Goal: Information Seeking & Learning: Learn about a topic

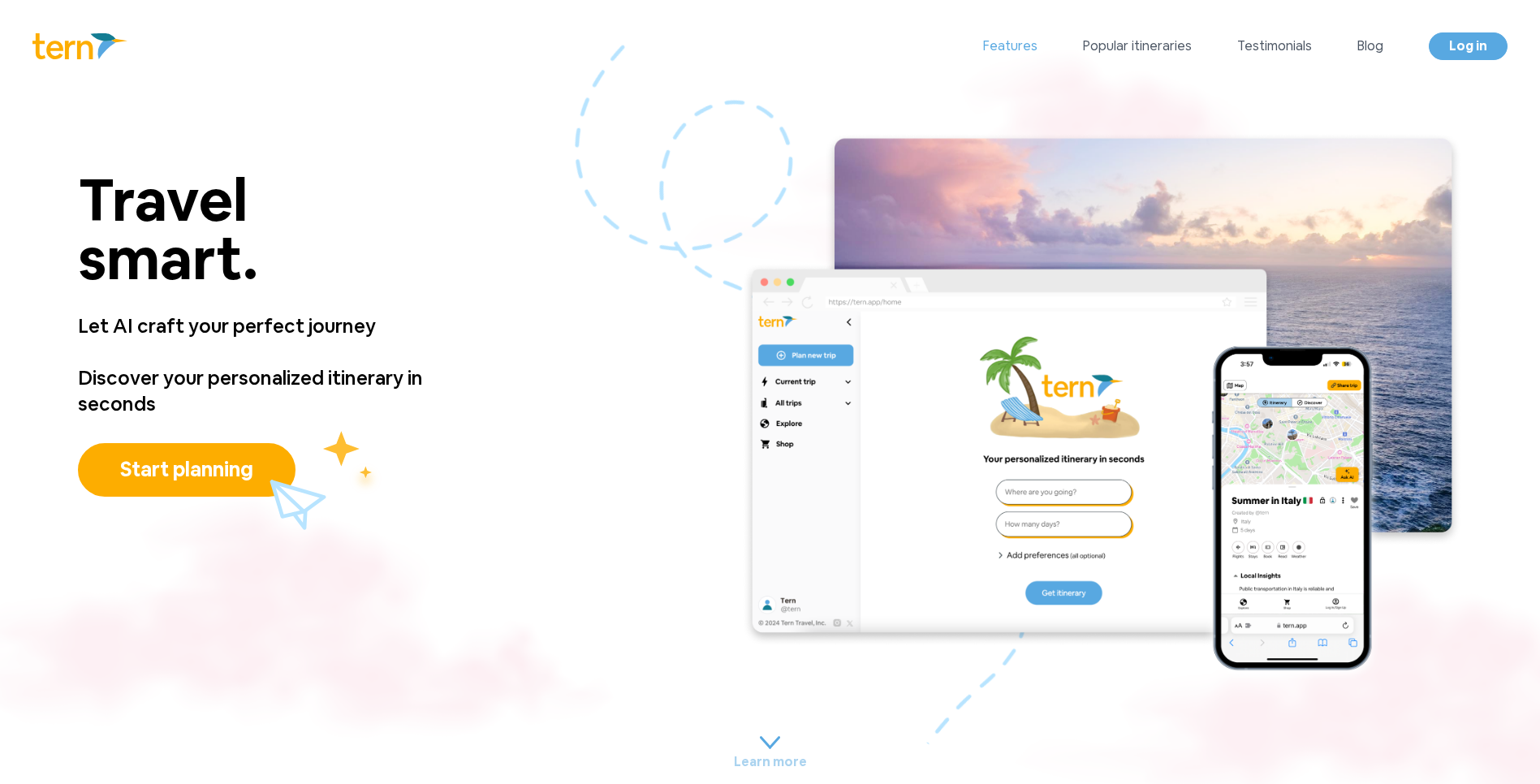
click at [1037, 37] on link "Features" at bounding box center [1010, 47] width 55 height 20
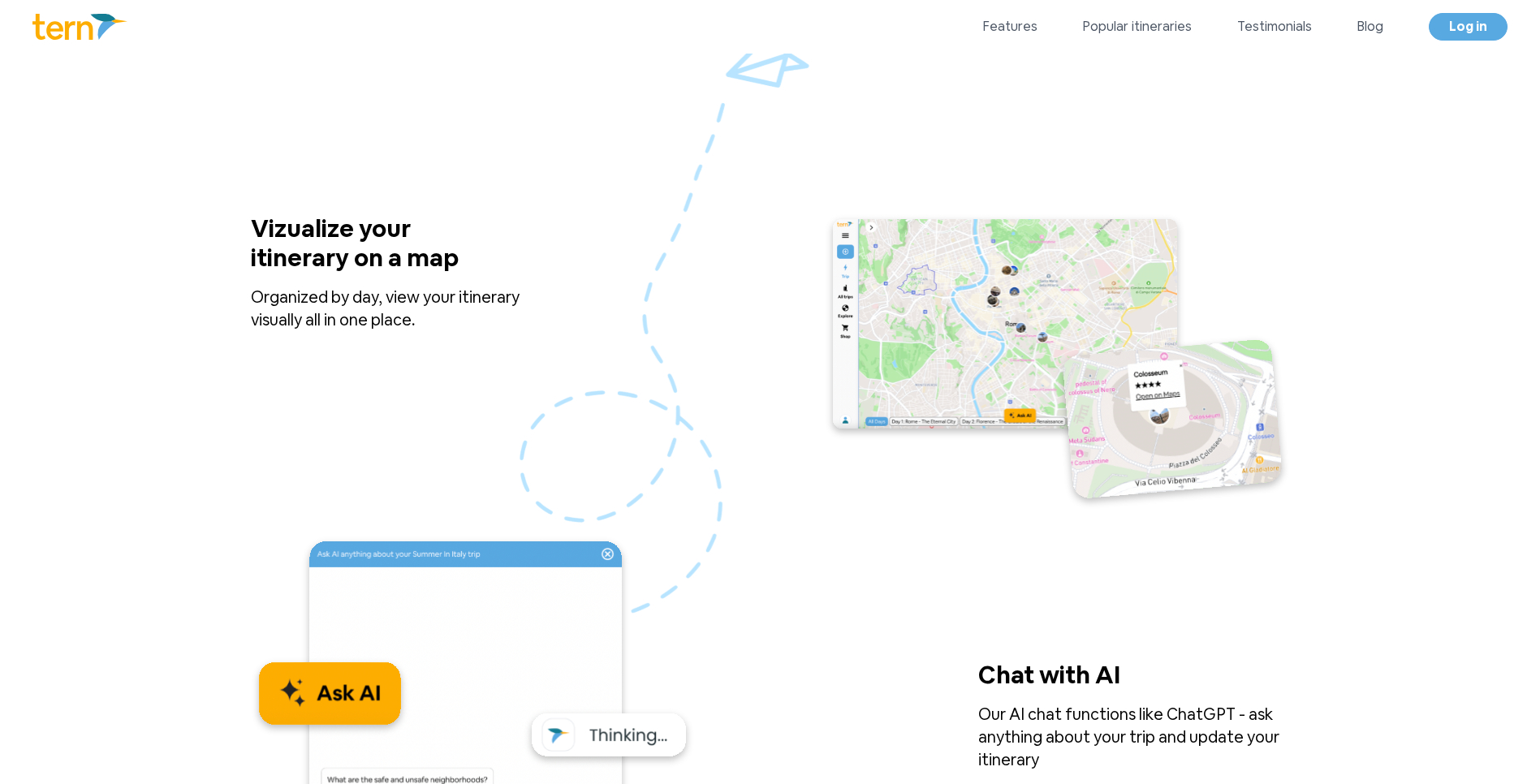
scroll to position [1503, 0]
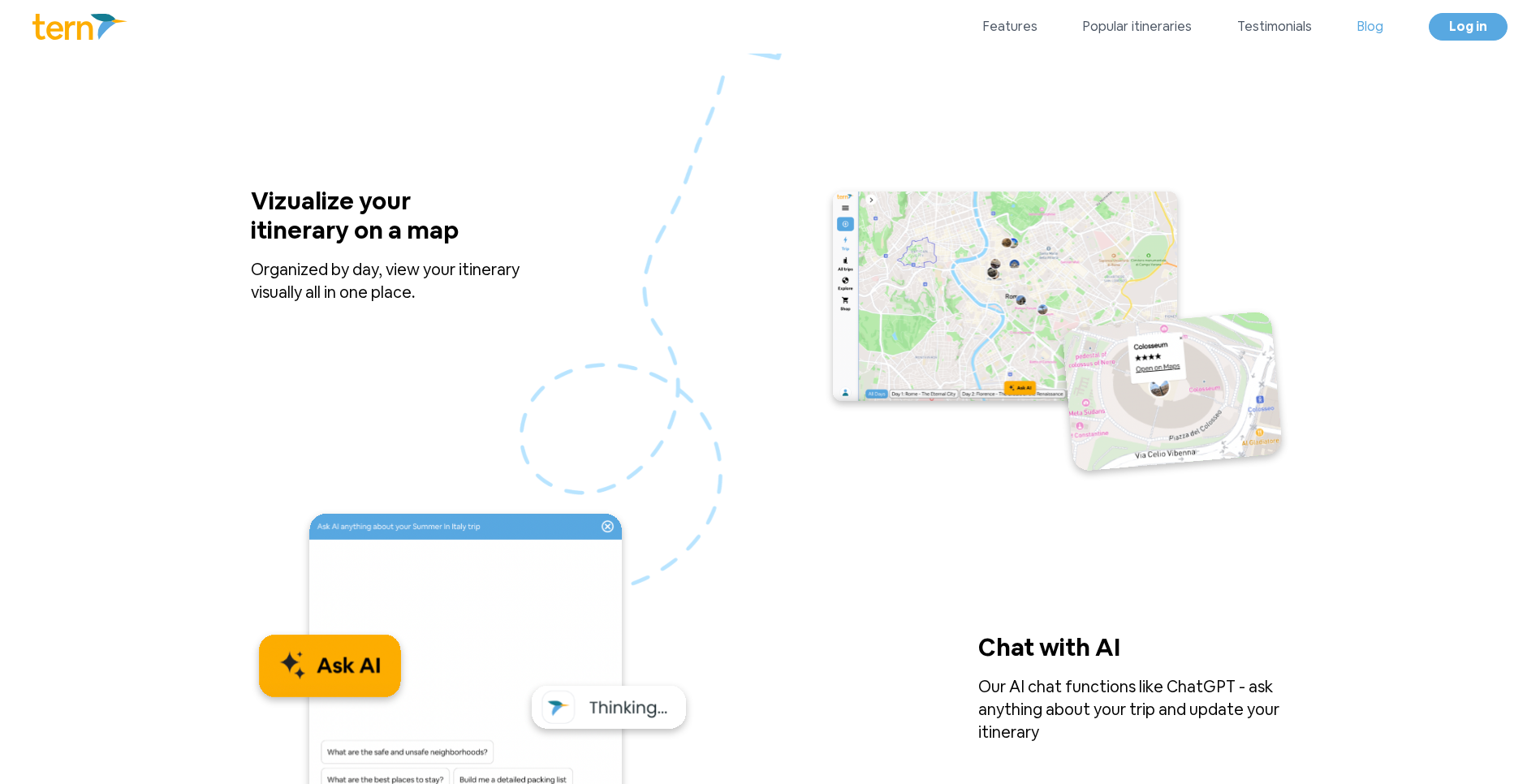
click at [1360, 24] on link "Blog" at bounding box center [1369, 27] width 26 height 20
click at [483, 324] on div "Vizualize your itinerary on a map Organized by day, view your itinerary visuall…" at bounding box center [406, 334] width 311 height 295
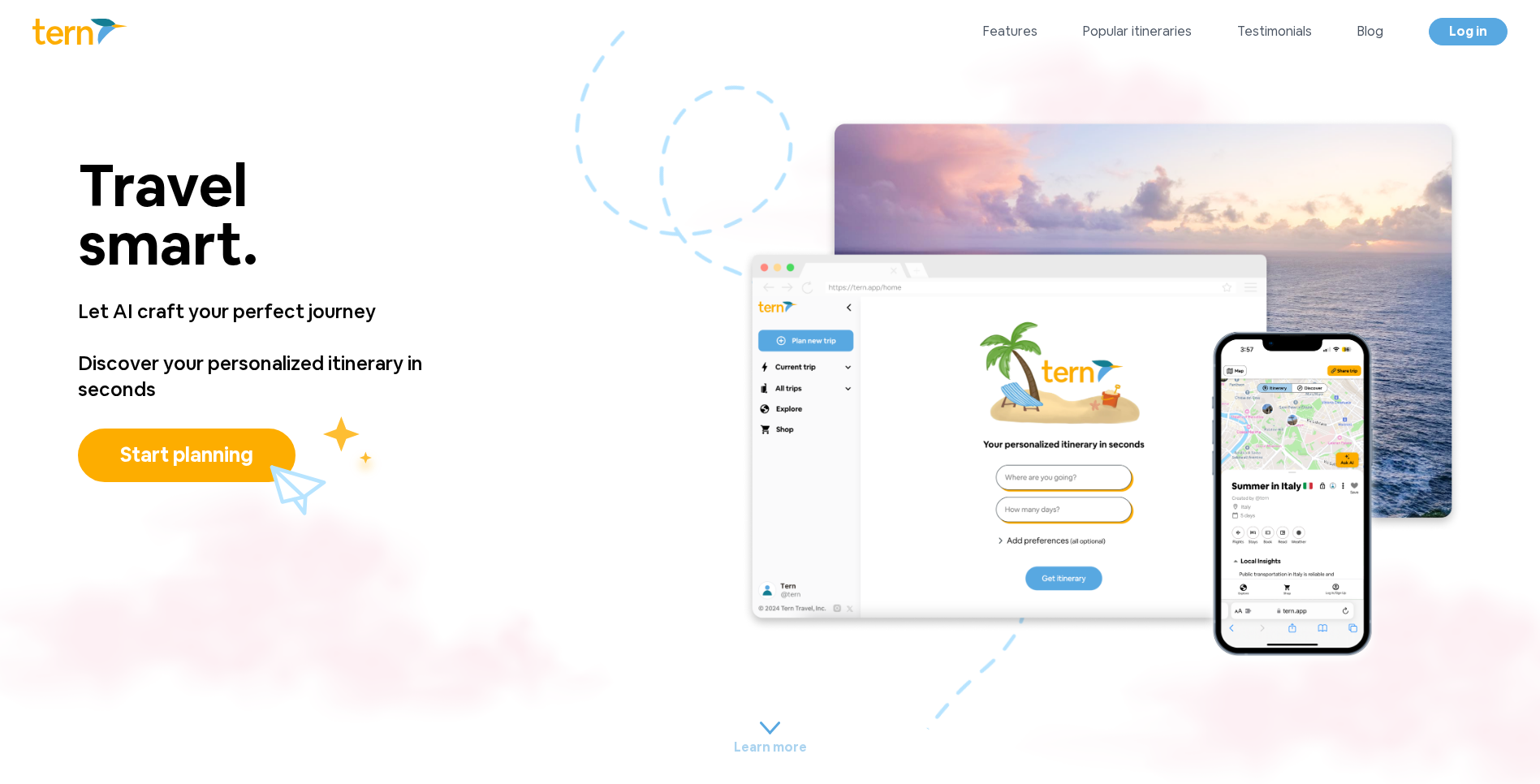
scroll to position [0, 0]
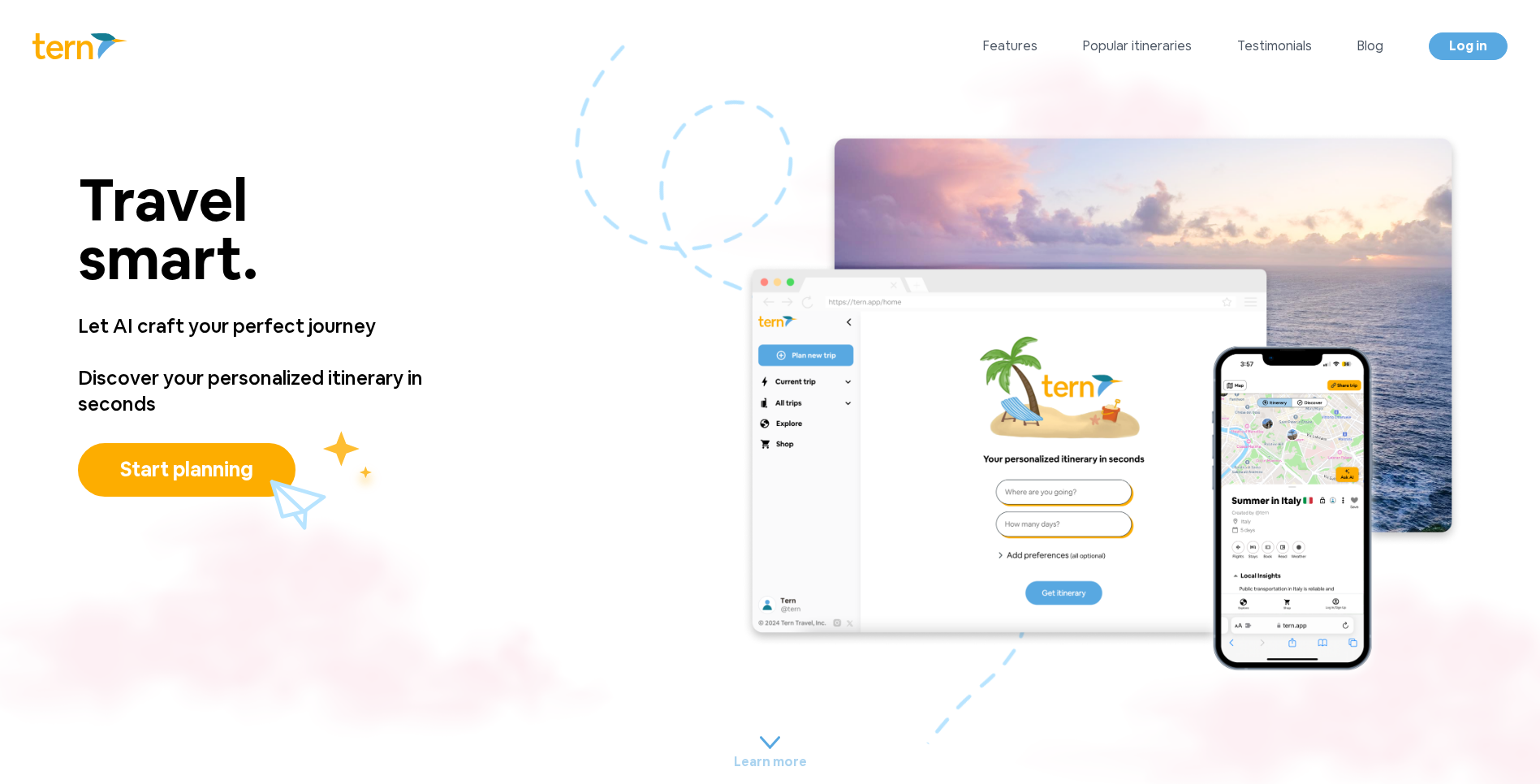
drag, startPoint x: 153, startPoint y: 401, endPoint x: 74, endPoint y: 198, distance: 217.8
click at [72, 199] on div "Travel smart. Travel smart. Let AI craft your perfect journey Discover your per…" at bounding box center [770, 407] width 1540 height 631
click at [511, 373] on div "Travel smart. Travel smart. Let AI craft your perfect journey Discover your per…" at bounding box center [770, 407] width 1540 height 631
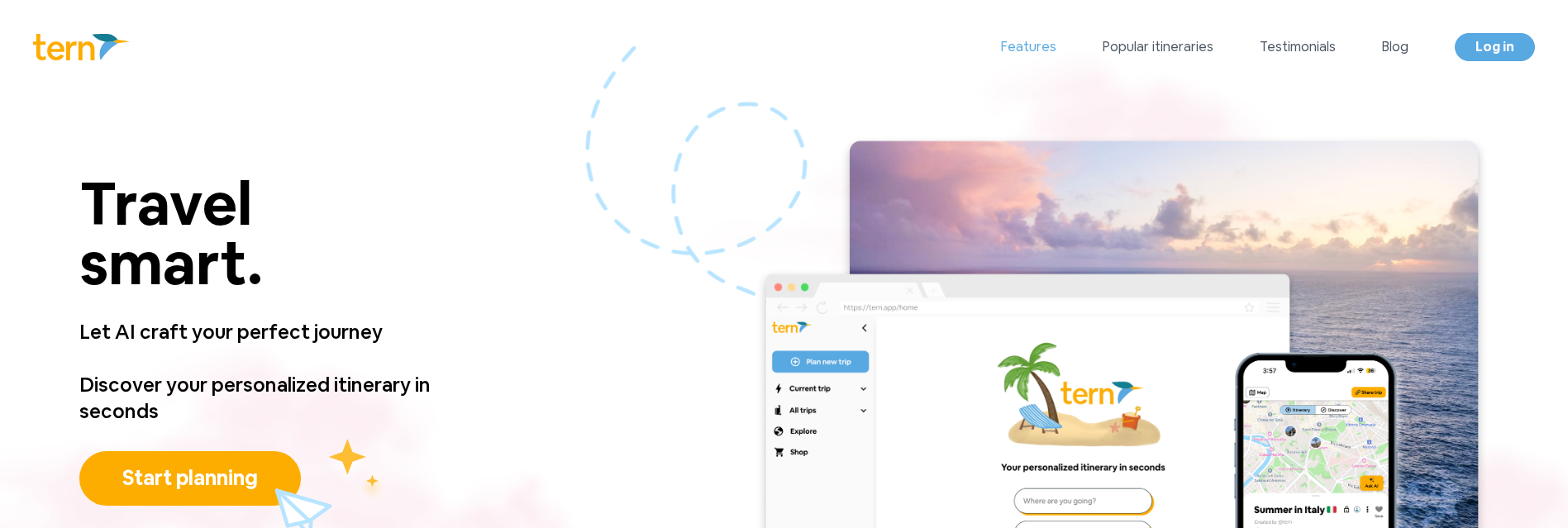
click at [1023, 38] on link "Features" at bounding box center [1028, 48] width 56 height 20
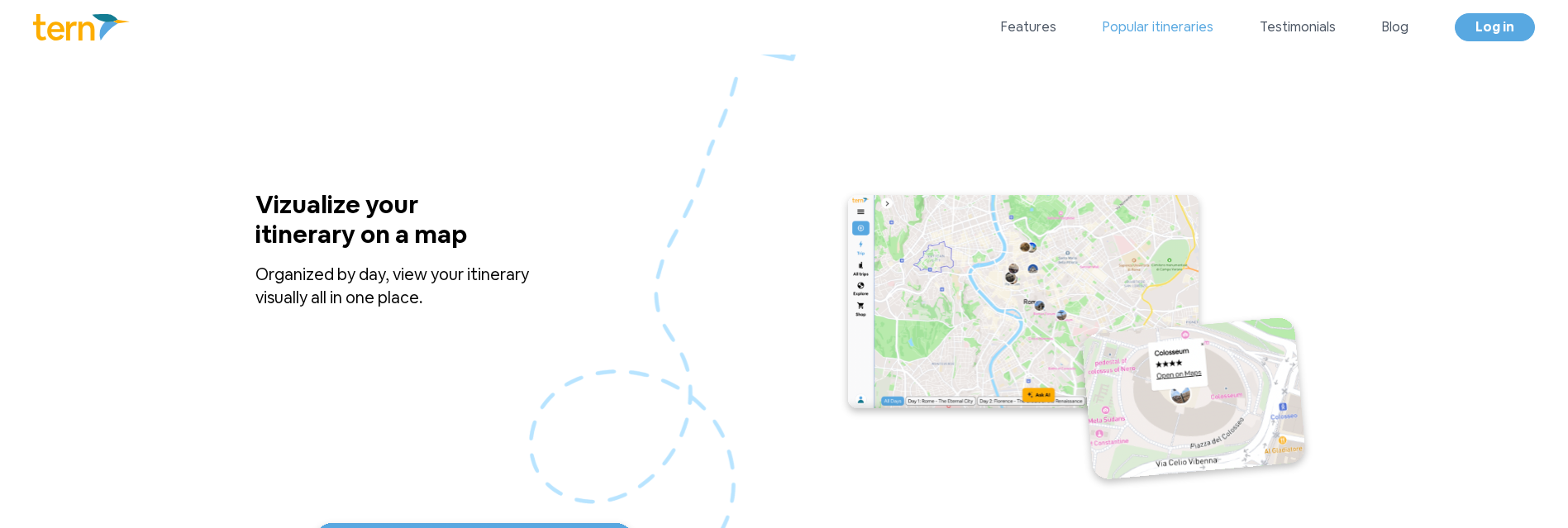
click at [1131, 36] on link "Popular itineraries" at bounding box center [1158, 27] width 111 height 20
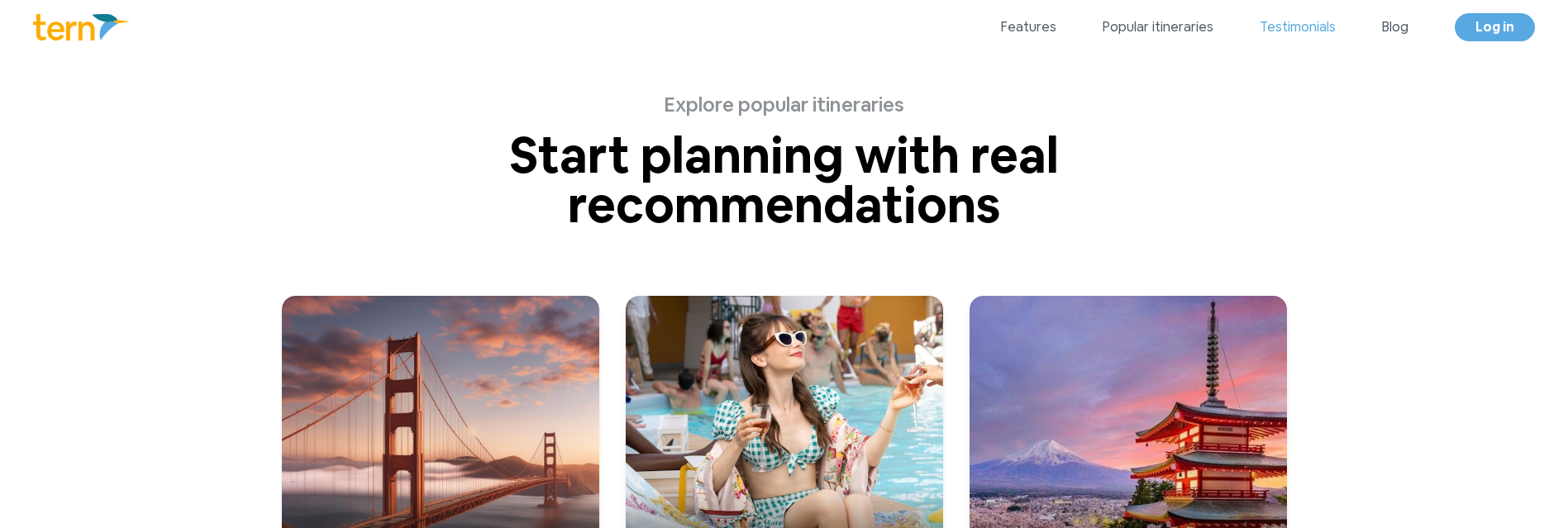
click at [1316, 30] on link "Testimonials" at bounding box center [1297, 27] width 76 height 20
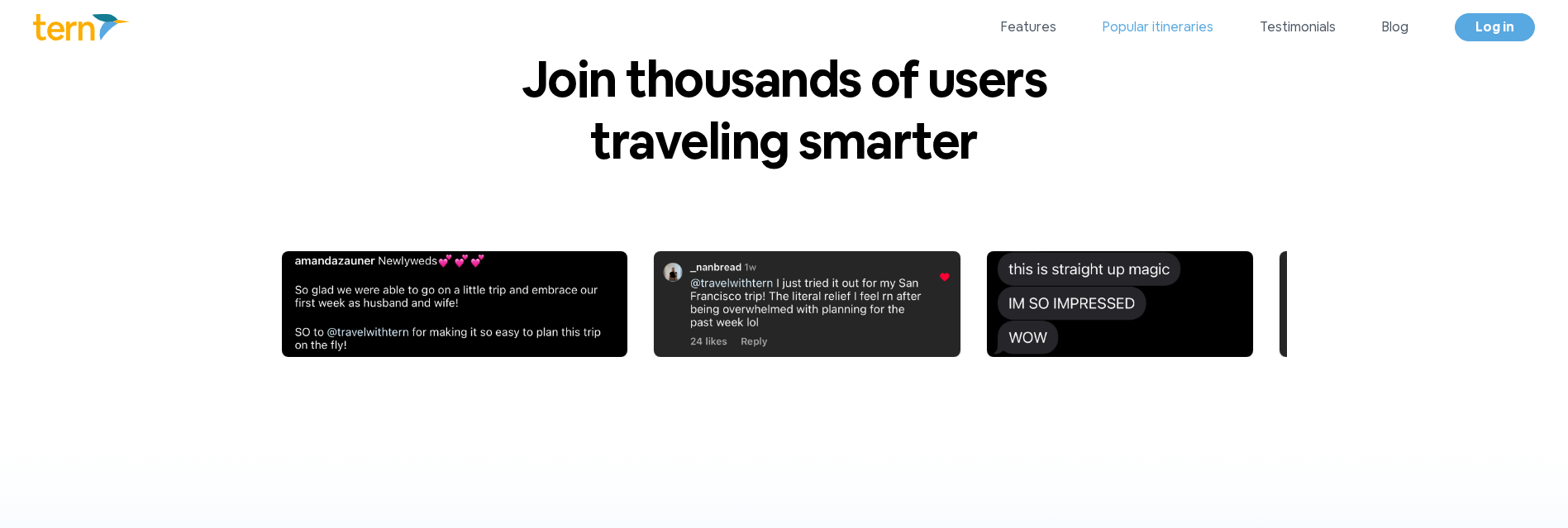
scroll to position [5751, 0]
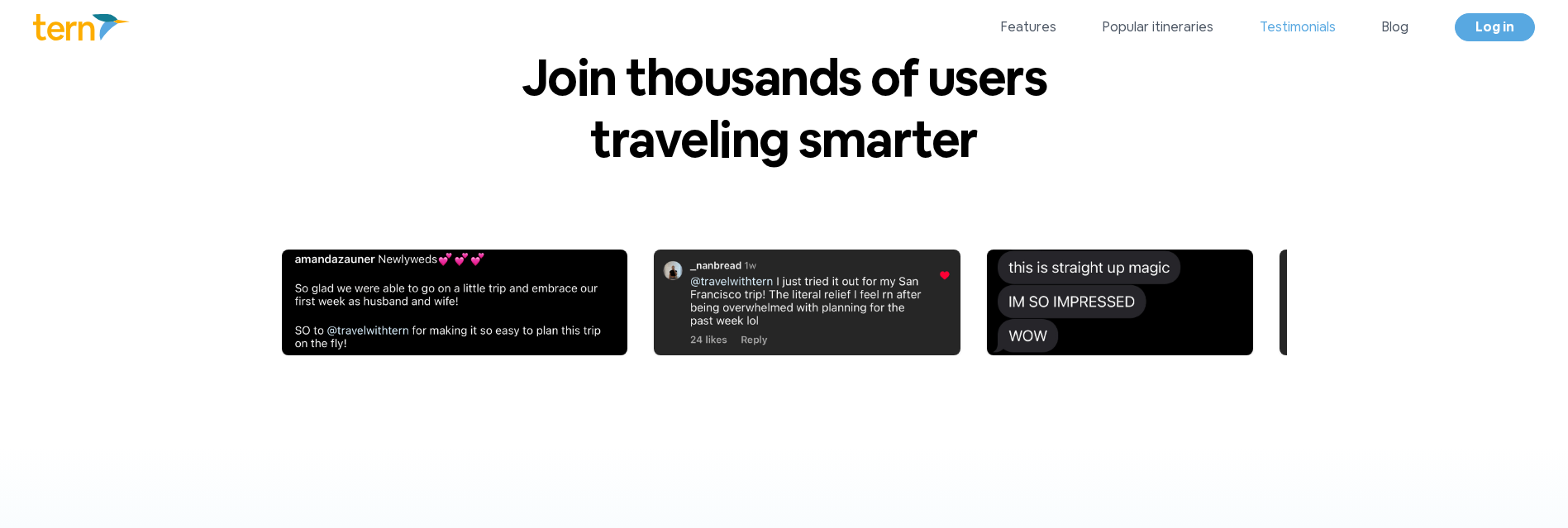
click at [1318, 34] on link "Testimonials" at bounding box center [1297, 27] width 76 height 20
click at [1033, 23] on link "Features" at bounding box center [1028, 27] width 56 height 20
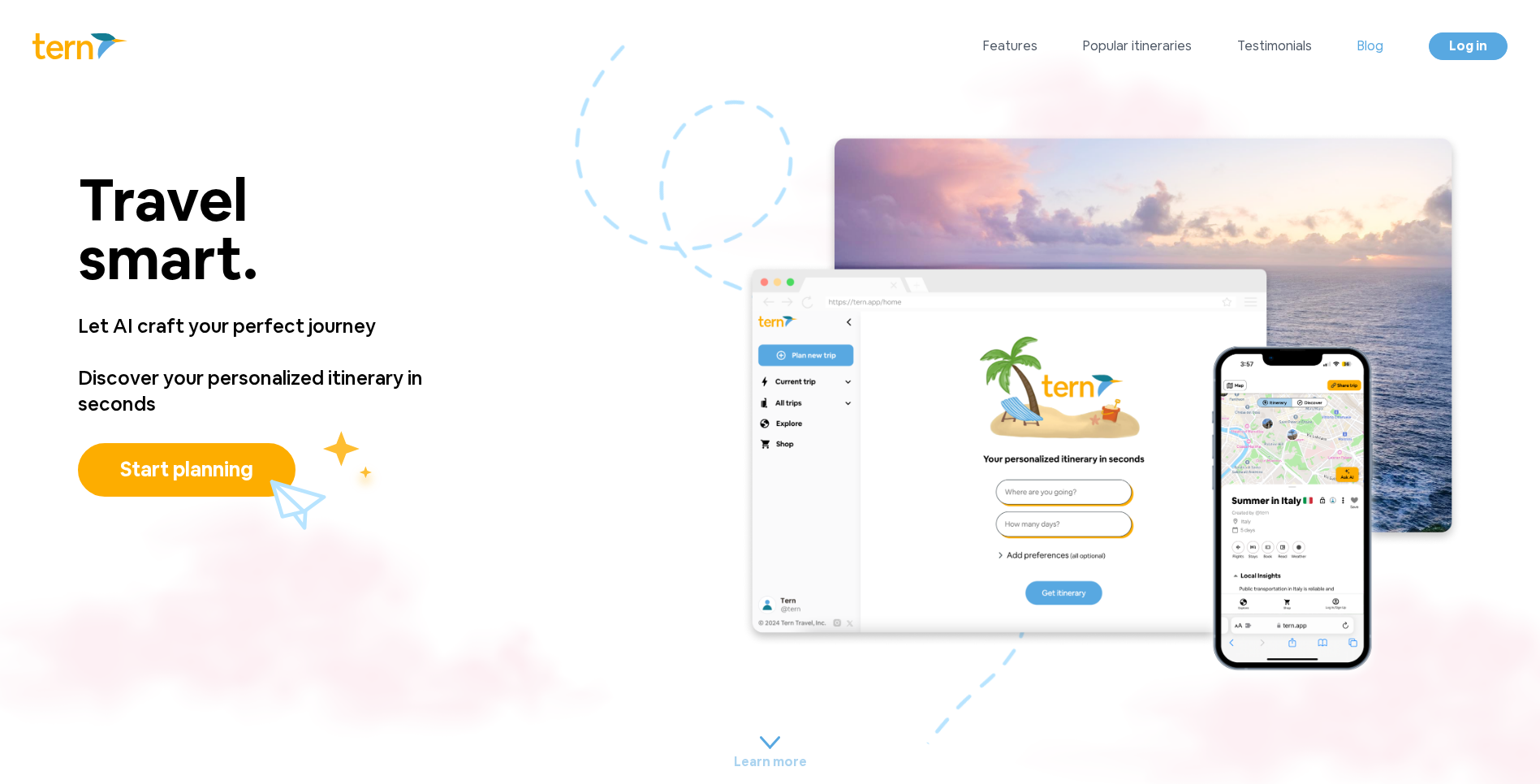
click at [1380, 48] on link "Blog" at bounding box center [1369, 47] width 26 height 20
